Goal: Task Accomplishment & Management: Use online tool/utility

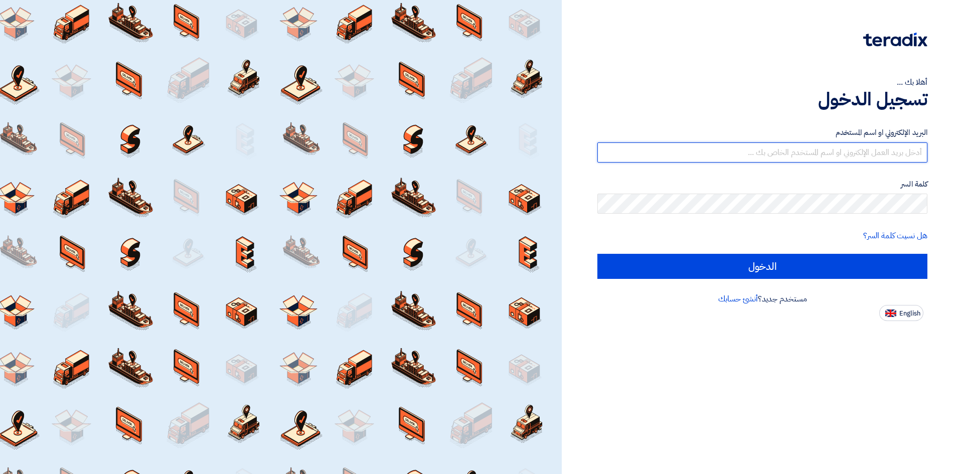
click at [899, 150] on input "text" at bounding box center [762, 152] width 330 height 20
type input "[PERSON_NAME][EMAIL_ADDRESS][DOMAIN_NAME]"
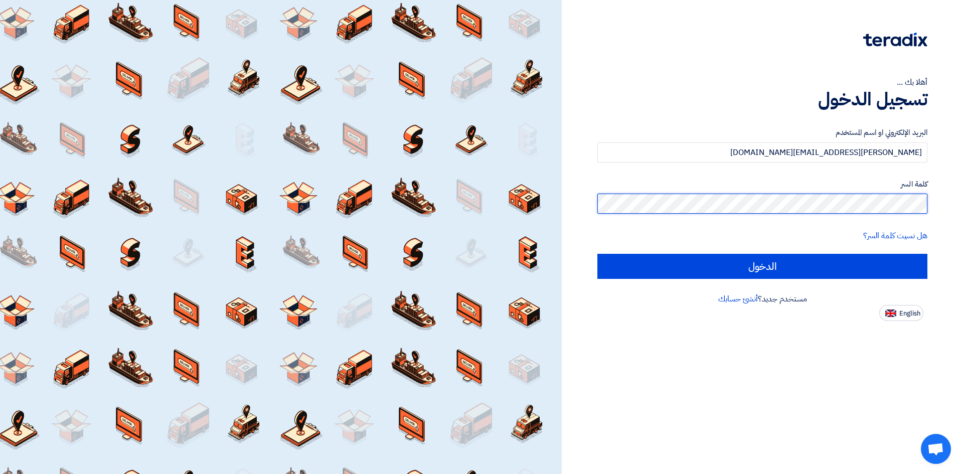
click at [597, 254] on input "الدخول" at bounding box center [762, 266] width 330 height 25
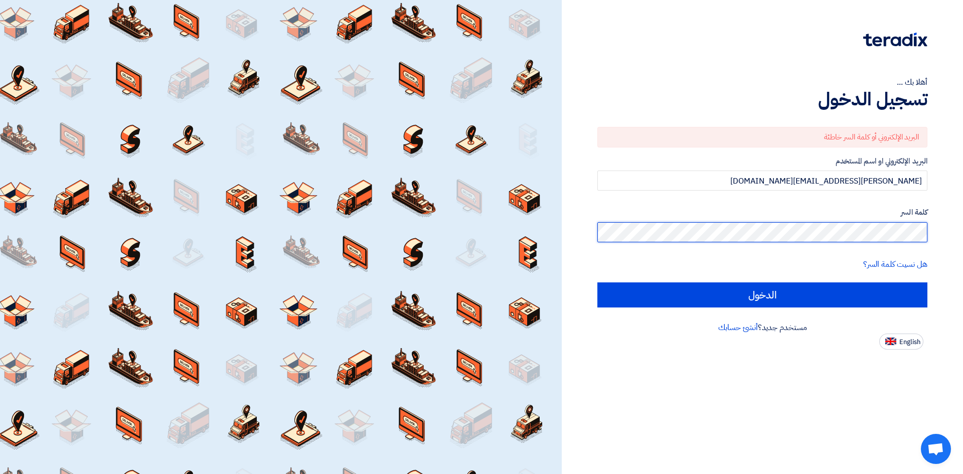
click at [597, 282] on input "الدخول" at bounding box center [762, 294] width 330 height 25
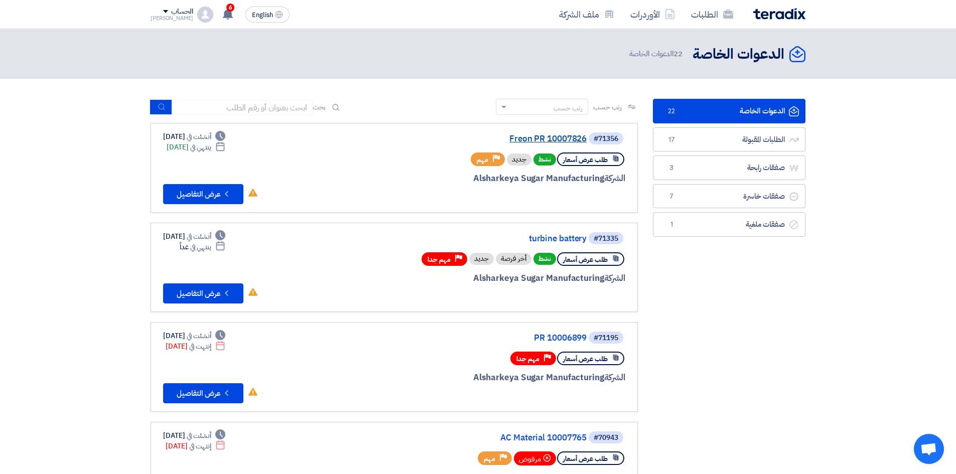
click at [563, 137] on link "Freon PR 10007826" at bounding box center [486, 138] width 201 height 9
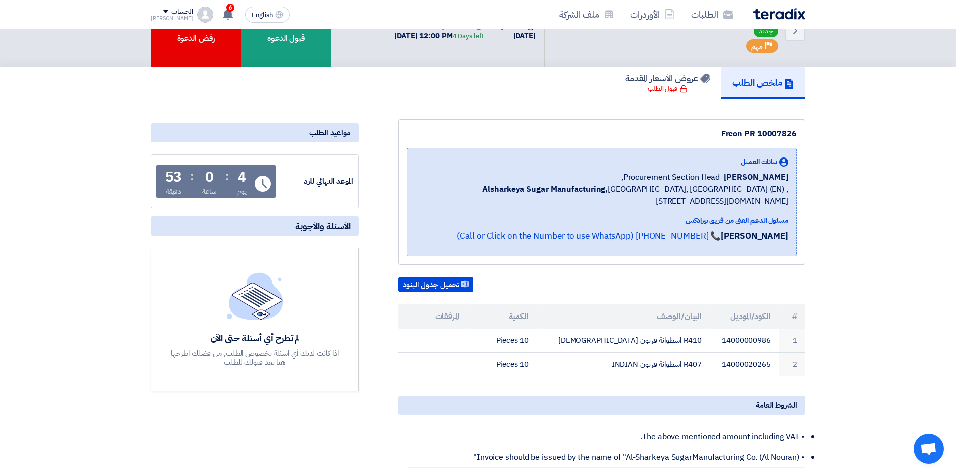
scroll to position [50, 0]
